Goal: Task Accomplishment & Management: Manage account settings

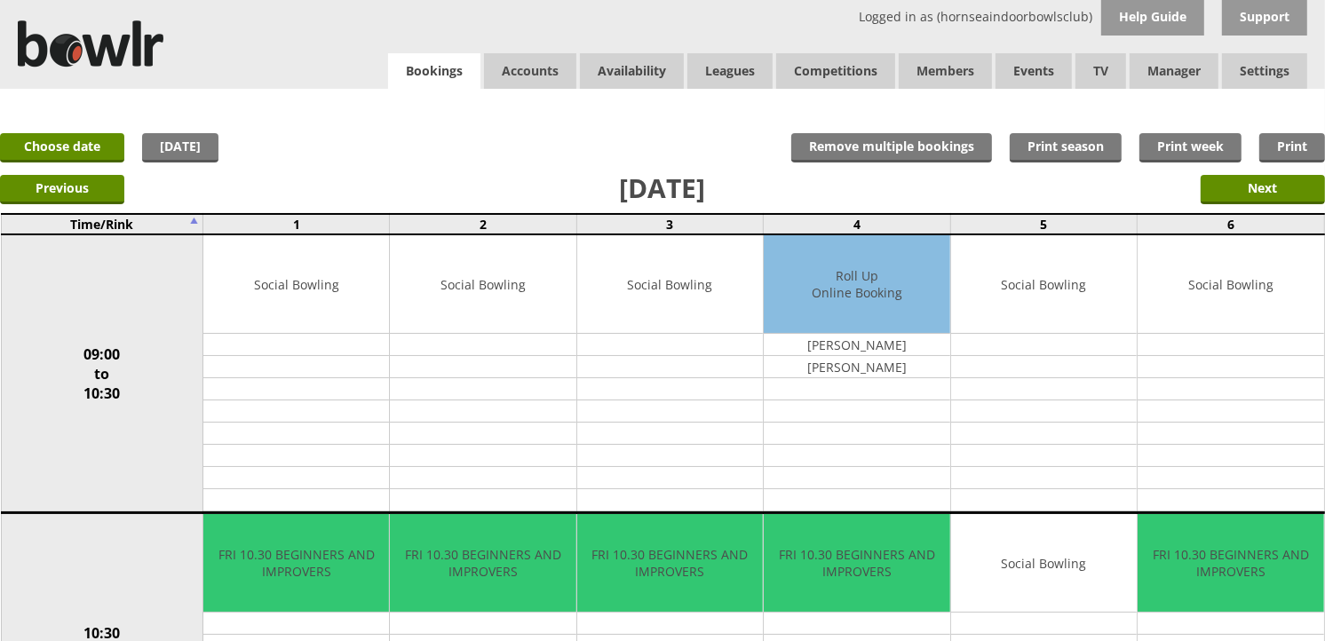
click at [466, 64] on link "Bookings" at bounding box center [434, 71] width 92 height 36
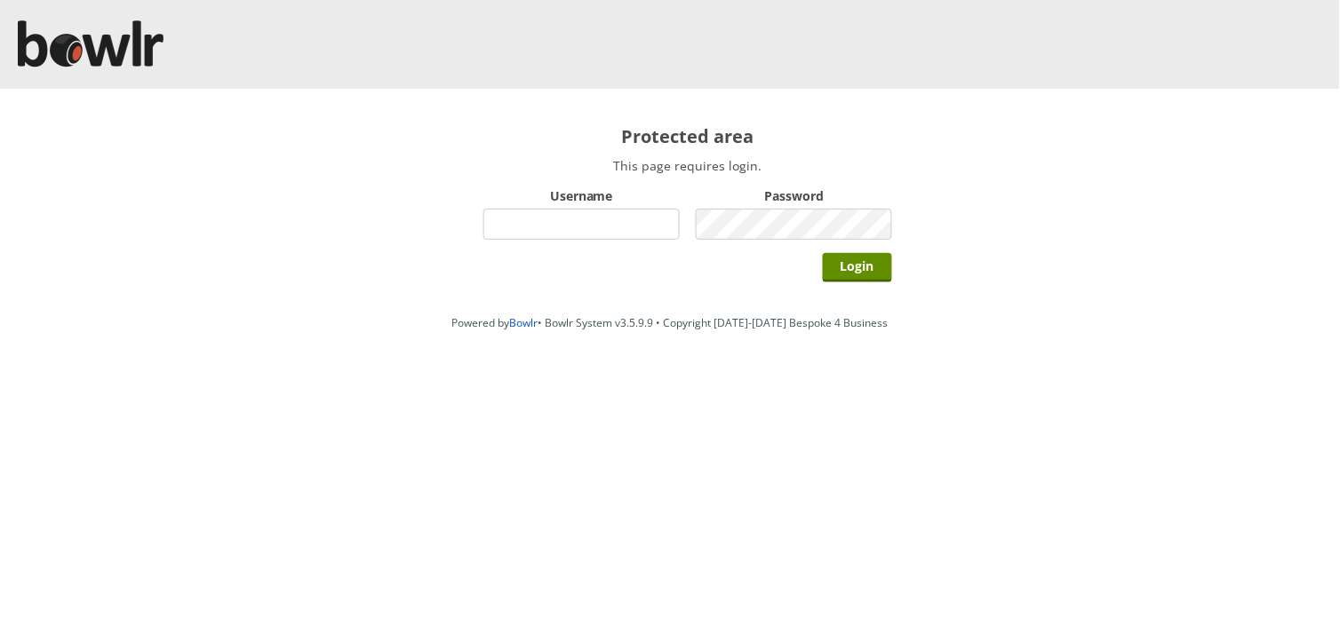
click at [506, 210] on input "Username" at bounding box center [581, 224] width 196 height 31
type input "hornseaindoorbowlsclub"
click at [823, 253] on input "Login" at bounding box center [857, 267] width 69 height 29
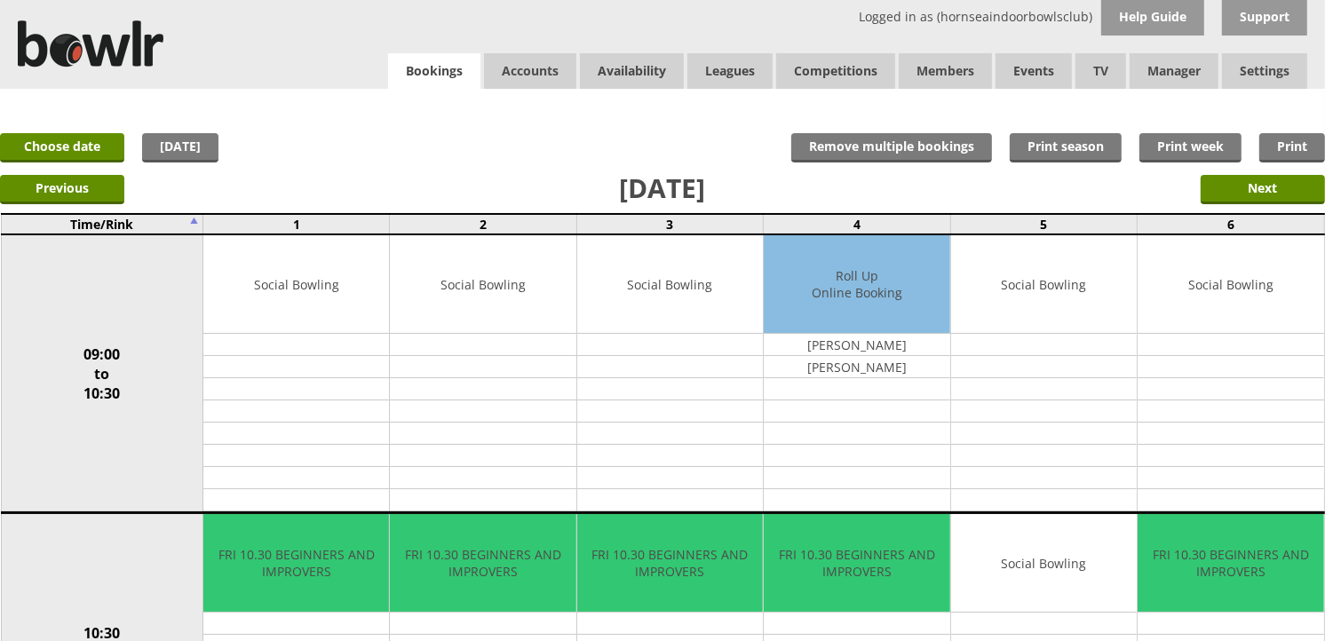
click at [412, 68] on link "Bookings" at bounding box center [434, 71] width 92 height 36
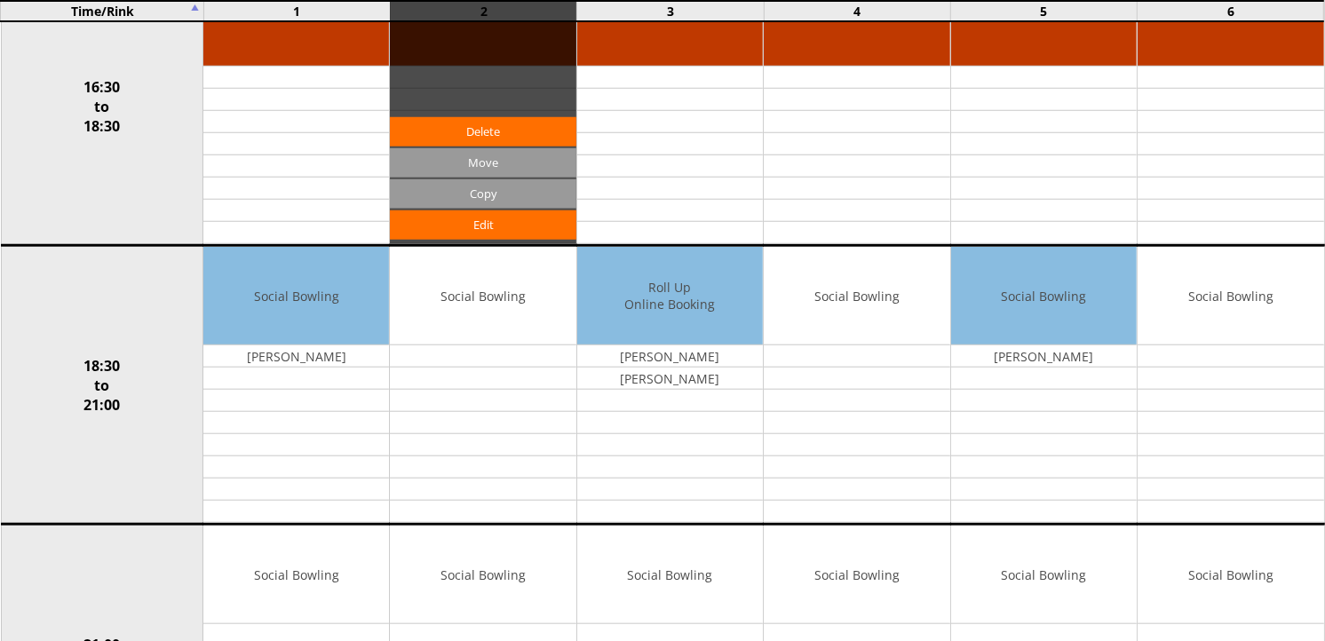
scroll to position [1381, 0]
